Goal: Task Accomplishment & Management: Manage account settings

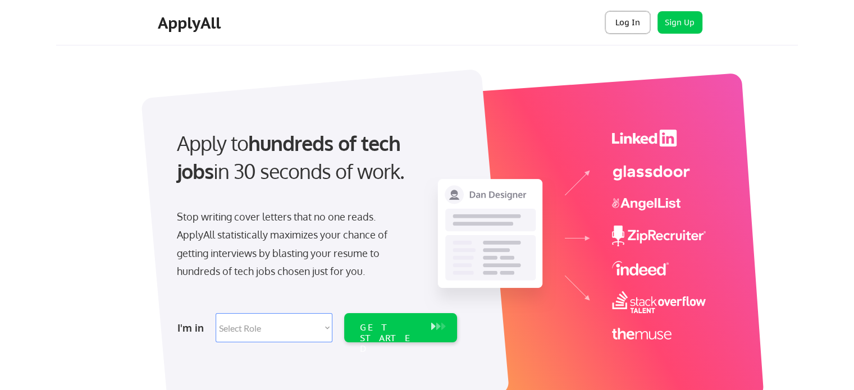
click at [635, 20] on button "Log In" at bounding box center [627, 22] width 45 height 22
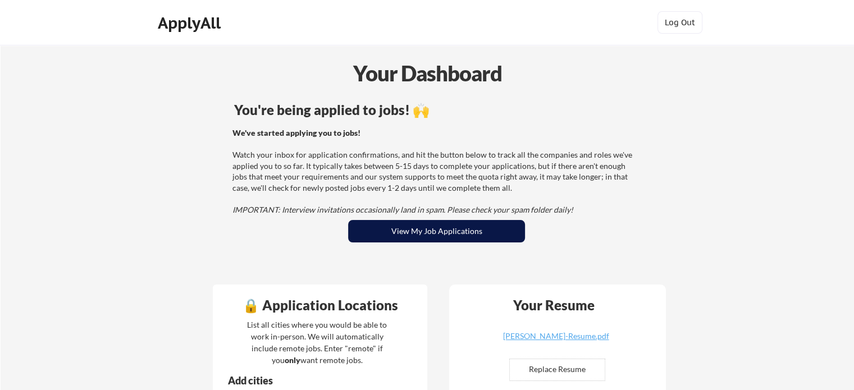
click at [379, 224] on button "View My Job Applications" at bounding box center [436, 231] width 177 height 22
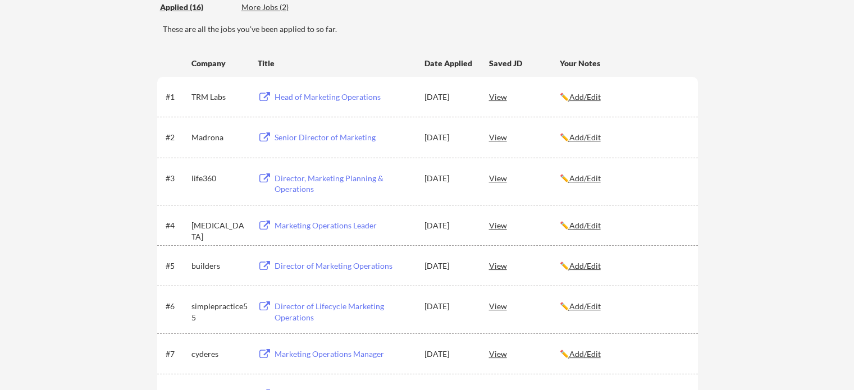
scroll to position [168, 0]
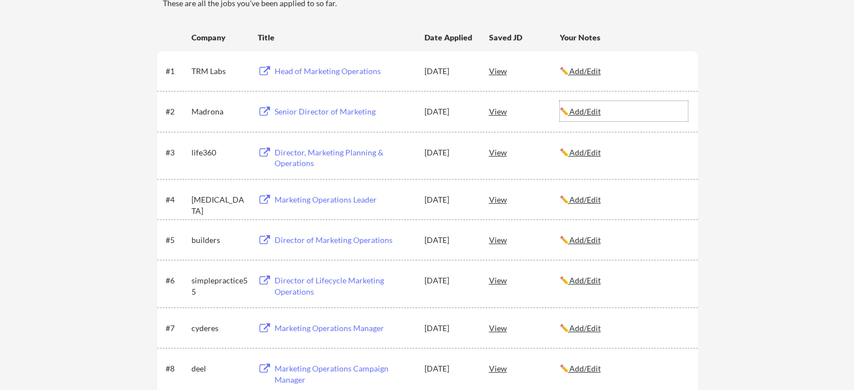
click at [587, 108] on u "Add/Edit" at bounding box center [584, 112] width 31 height 10
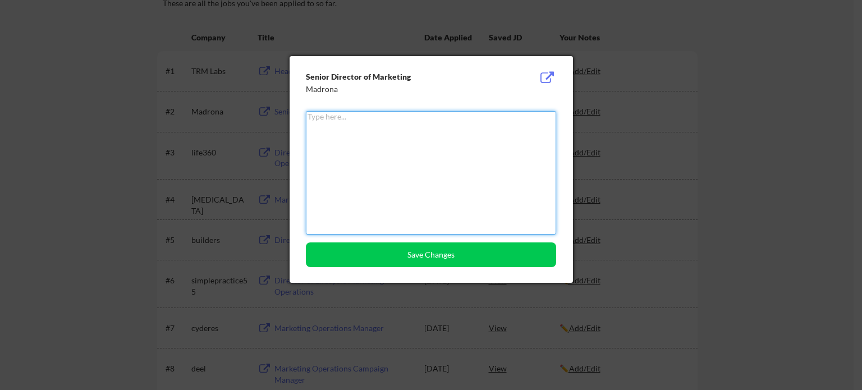
click at [633, 153] on div at bounding box center [431, 195] width 862 height 390
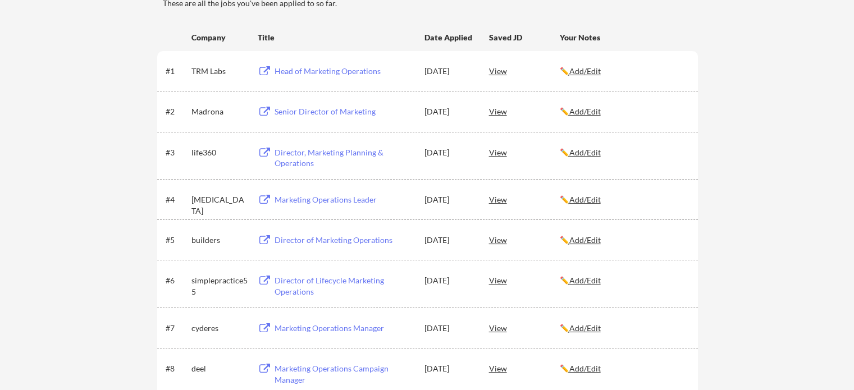
click at [500, 111] on div "View" at bounding box center [524, 111] width 71 height 20
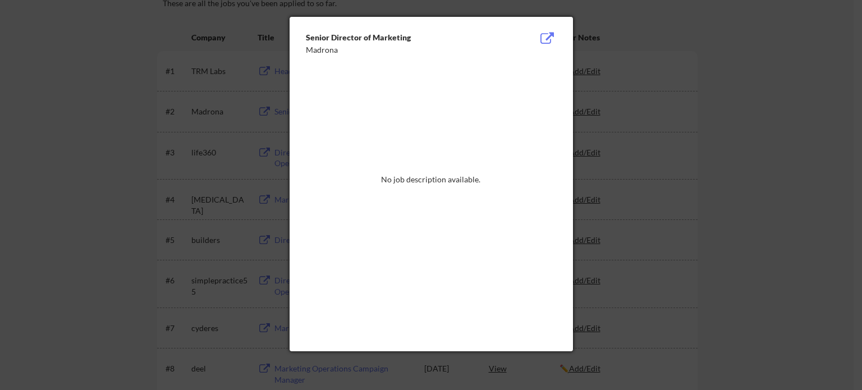
click at [786, 90] on div at bounding box center [431, 195] width 862 height 390
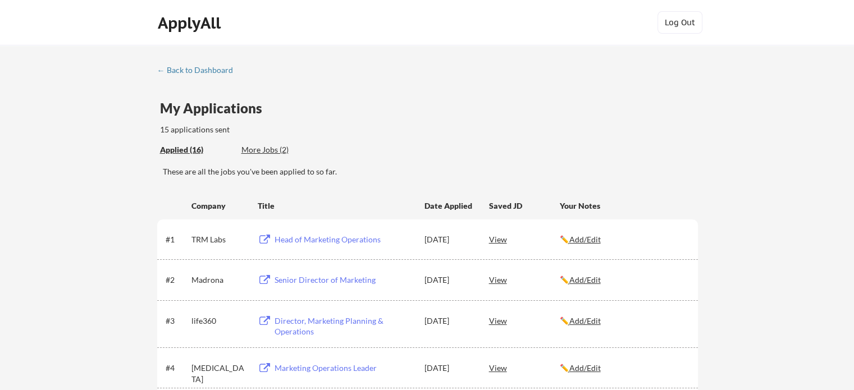
scroll to position [0, 0]
click at [275, 148] on div "More Jobs (2)" at bounding box center [282, 149] width 83 height 11
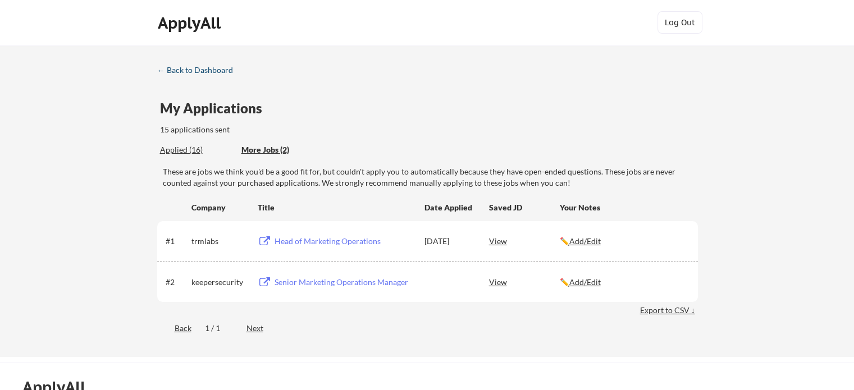
click at [210, 68] on div "← Back to Dashboard" at bounding box center [199, 70] width 84 height 8
